Goal: Navigation & Orientation: Find specific page/section

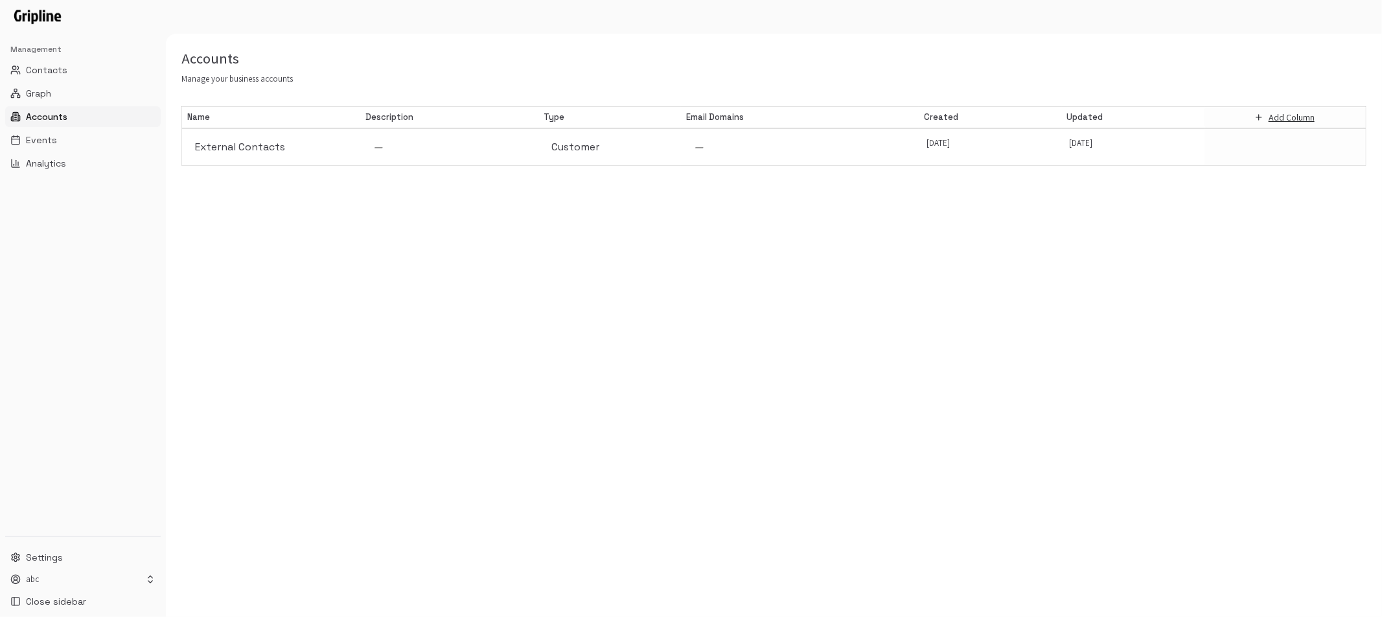
click at [47, 97] on span "Graph" at bounding box center [38, 93] width 25 height 13
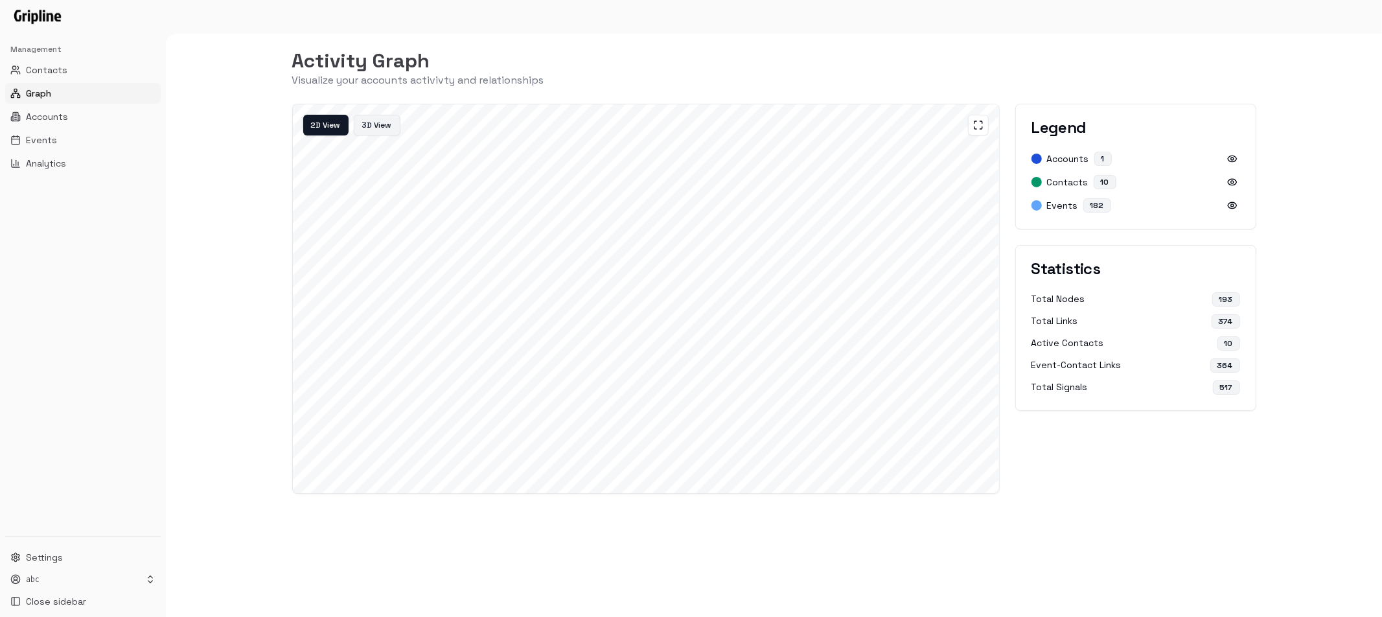
click at [368, 120] on button "3D View" at bounding box center [377, 125] width 47 height 21
click at [485, 128] on button "Reset Camera" at bounding box center [513, 125] width 71 height 21
click at [451, 127] on button "Auto Rotate" at bounding box center [439, 125] width 67 height 21
click at [373, 127] on button "3D View" at bounding box center [377, 125] width 45 height 21
click at [323, 130] on button "2D View" at bounding box center [326, 125] width 47 height 21
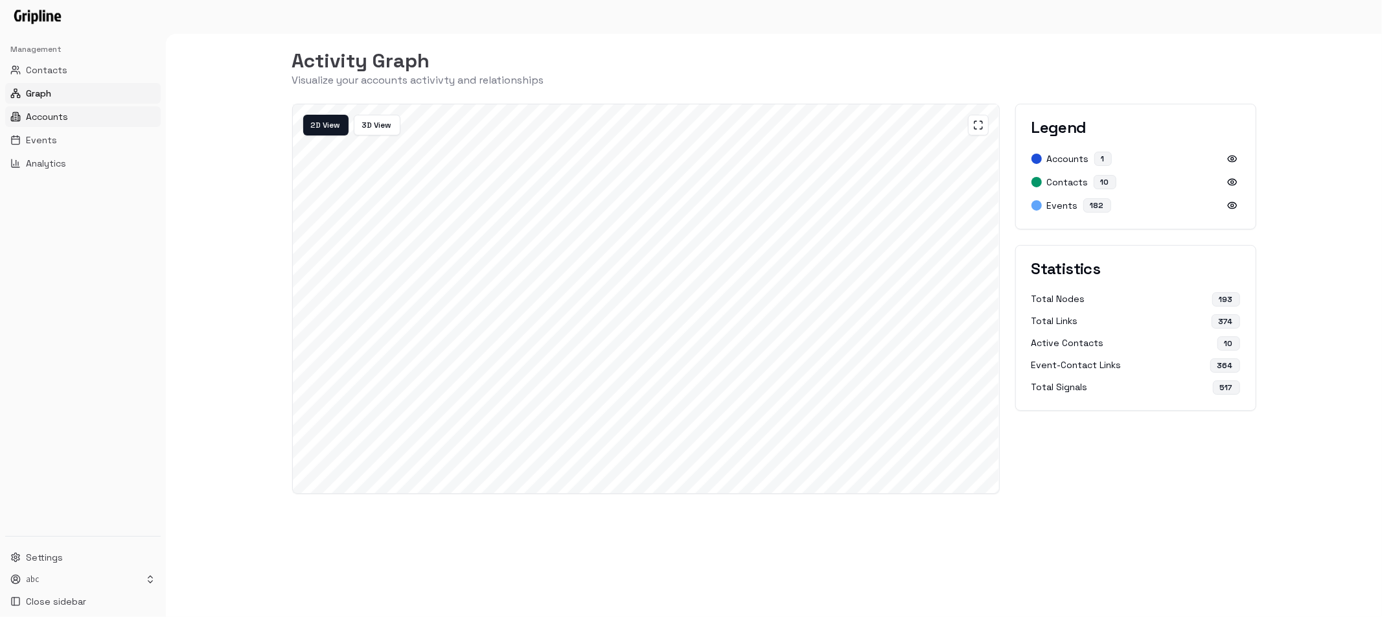
click at [76, 118] on button "Accounts" at bounding box center [83, 116] width 156 height 21
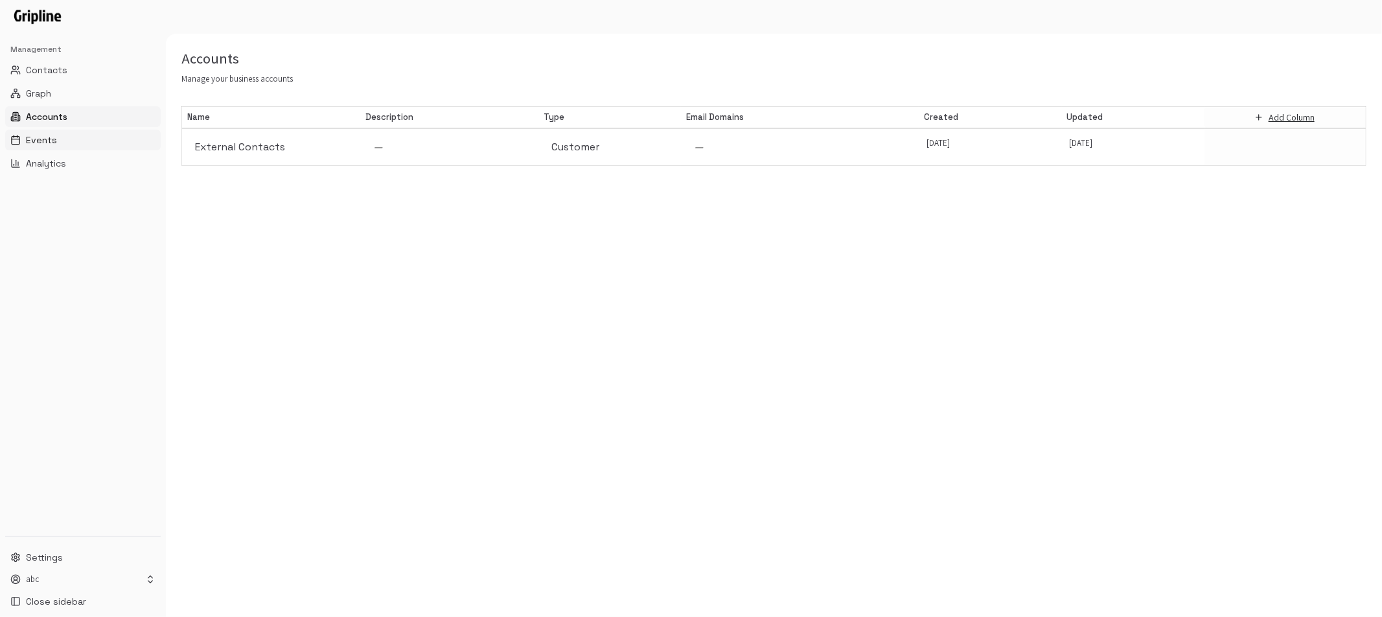
click at [43, 141] on span "Events" at bounding box center [41, 140] width 31 height 13
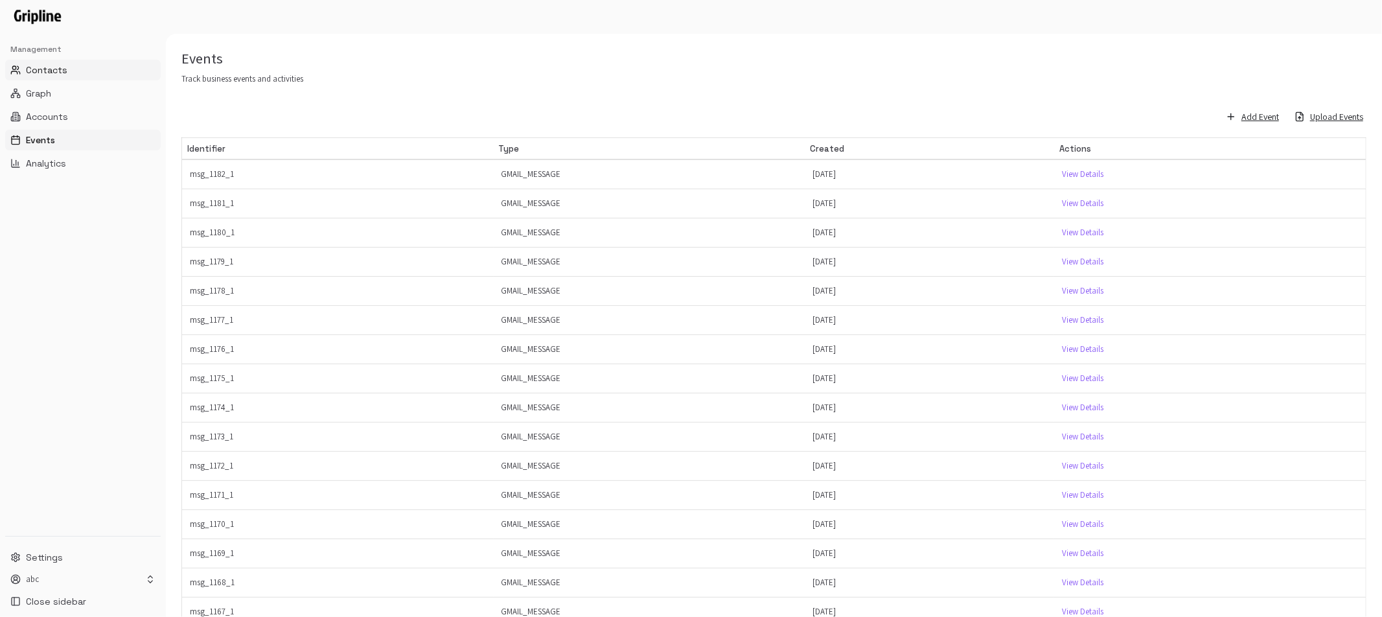
click at [66, 75] on button "Contacts" at bounding box center [83, 70] width 156 height 21
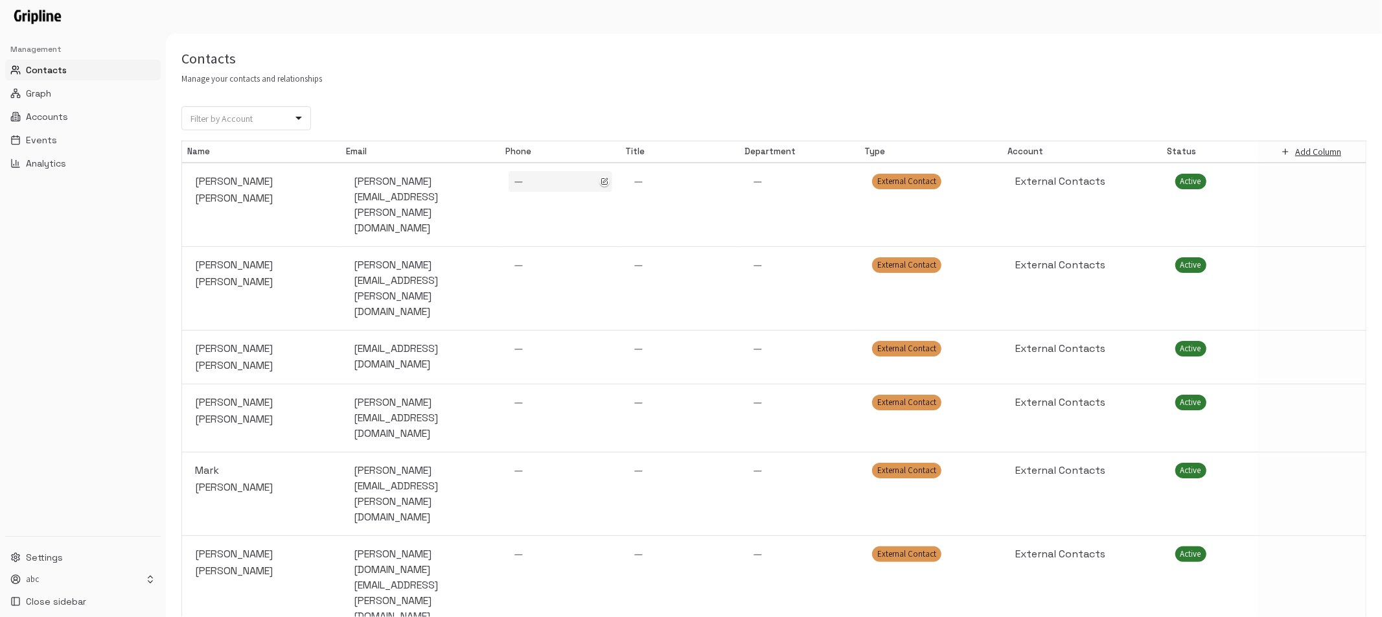
click at [514, 185] on span "—" at bounding box center [519, 181] width 10 height 14
click at [668, 192] on td "—" at bounding box center [680, 205] width 120 height 84
click at [614, 331] on td "—" at bounding box center [561, 358] width 120 height 54
click at [659, 257] on div "—" at bounding box center [680, 265] width 94 height 16
click at [549, 341] on div "—" at bounding box center [561, 349] width 94 height 16
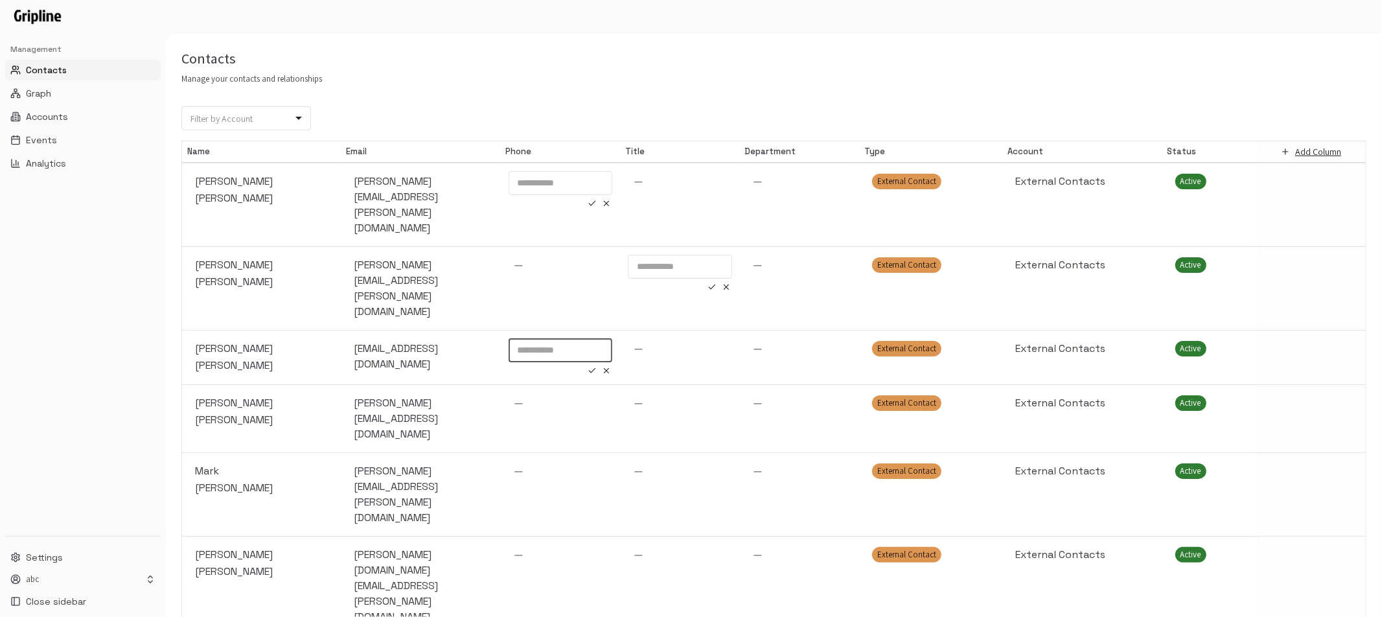
click at [529, 338] on input "tel" at bounding box center [561, 350] width 104 height 24
click at [443, 341] on div "[EMAIL_ADDRESS][DOMAIN_NAME]" at bounding box center [422, 356] width 134 height 31
click at [246, 341] on span "Liam" at bounding box center [262, 349] width 134 height 16
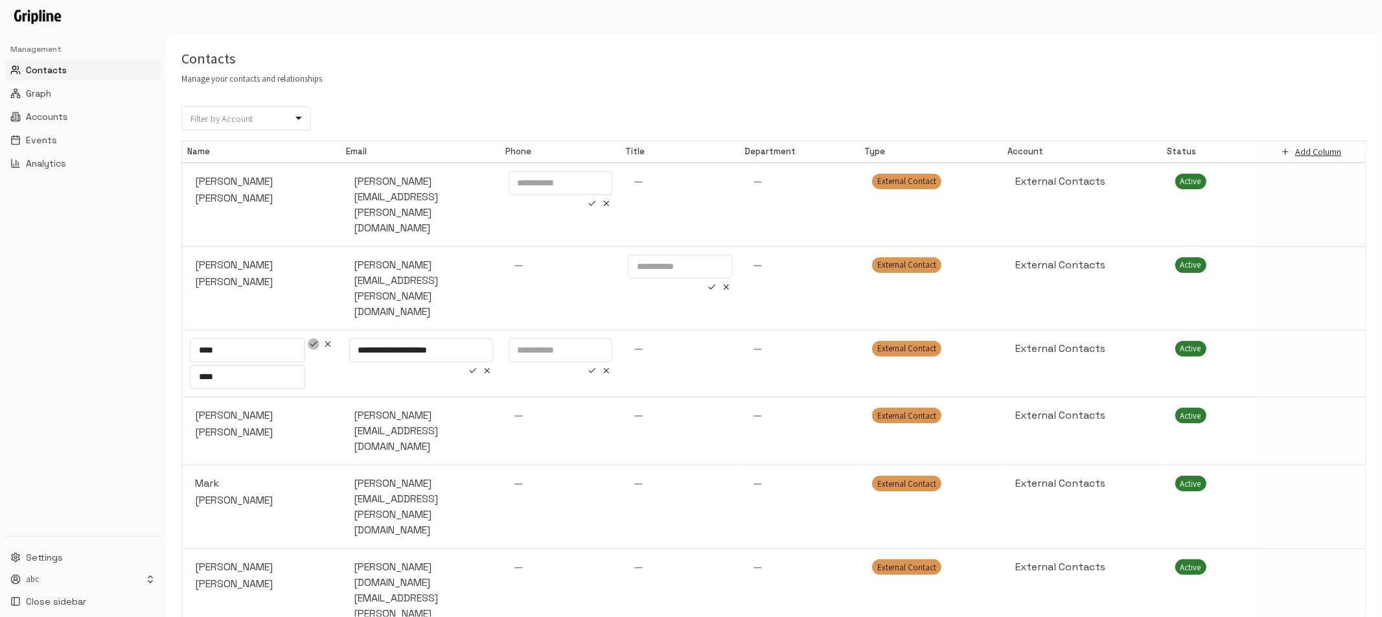
click at [313, 340] on icon "button" at bounding box center [313, 344] width 9 height 9
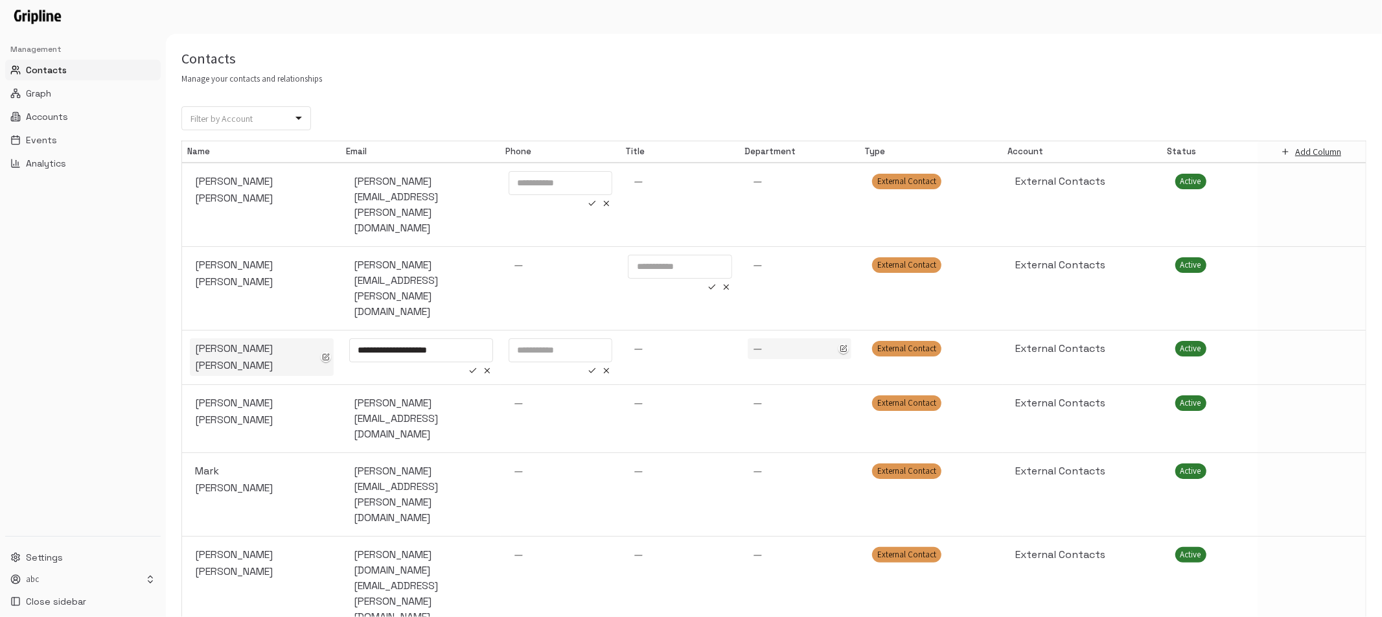
click at [771, 341] on div "—" at bounding box center [800, 349] width 94 height 16
click at [916, 341] on div "External Contact" at bounding box center [906, 349] width 69 height 16
click at [976, 292] on body "**********" at bounding box center [691, 308] width 1382 height 617
click at [1044, 291] on div at bounding box center [691, 308] width 1382 height 617
click at [1058, 341] on div "External Contacts" at bounding box center [1083, 349] width 134 height 16
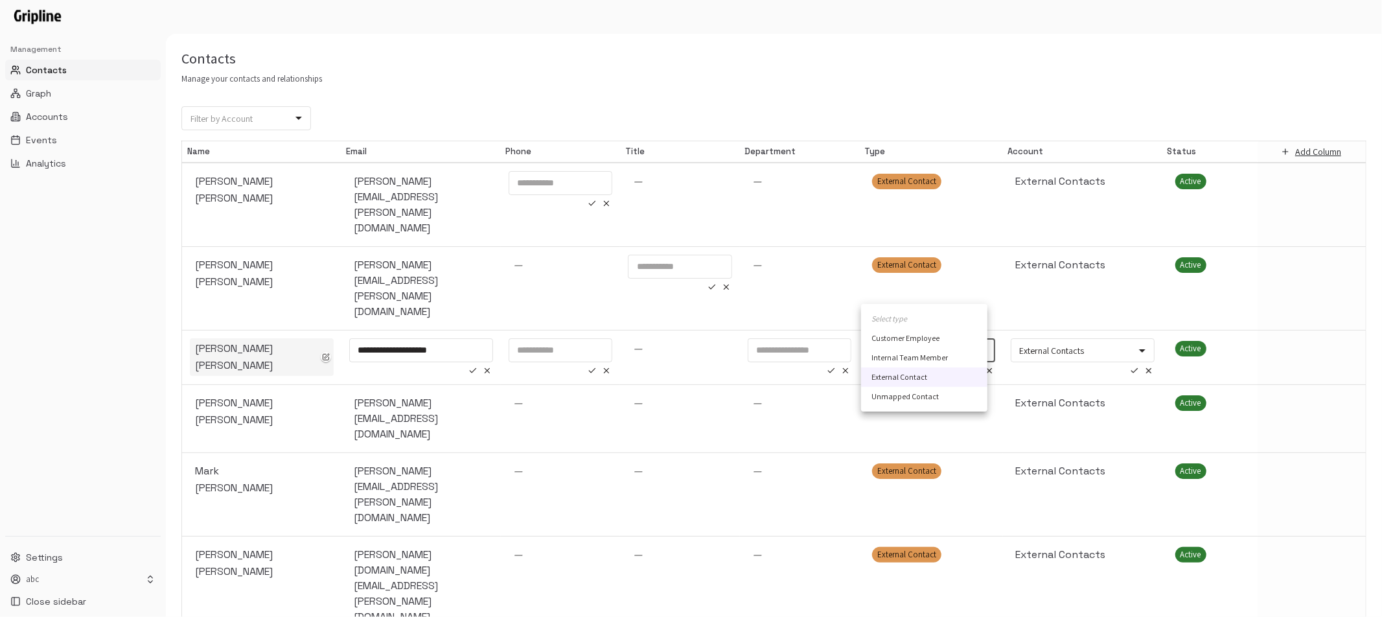
click at [975, 289] on body "**********" at bounding box center [691, 308] width 1382 height 617
click at [721, 76] on div at bounding box center [691, 308] width 1382 height 617
